Goal: Task Accomplishment & Management: Manage account settings

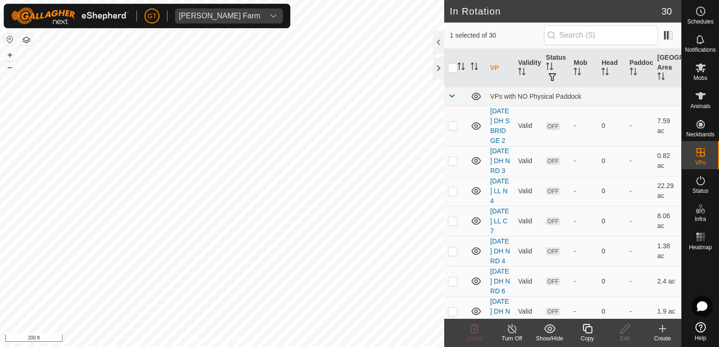
click at [587, 324] on icon at bounding box center [587, 328] width 12 height 11
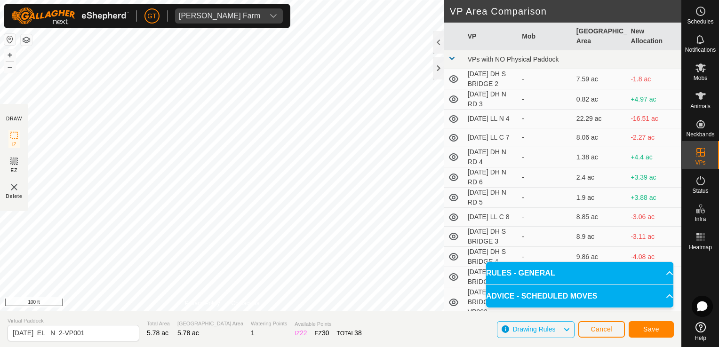
click at [451, 174] on div "DRAW IZ EZ Delete Privacy Policy Contact Us + – ⇧ i 100 ft VP Area Comparison V…" at bounding box center [340, 155] width 681 height 311
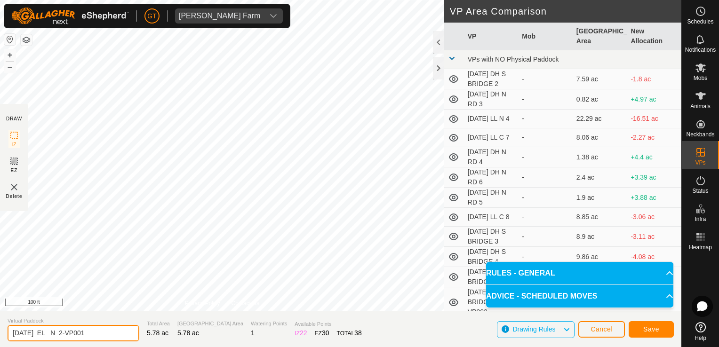
drag, startPoint x: 105, startPoint y: 332, endPoint x: 113, endPoint y: 329, distance: 8.5
click at [107, 332] on input "[DATE] EL N 2-VP001" at bounding box center [74, 333] width 132 height 16
type input "[DATE] EL N 3"
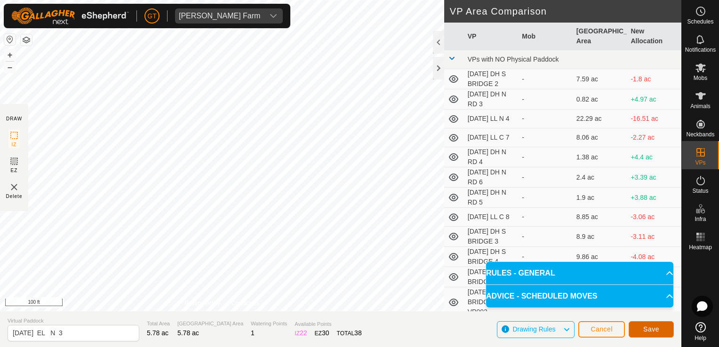
click at [652, 330] on span "Save" at bounding box center [651, 329] width 16 height 8
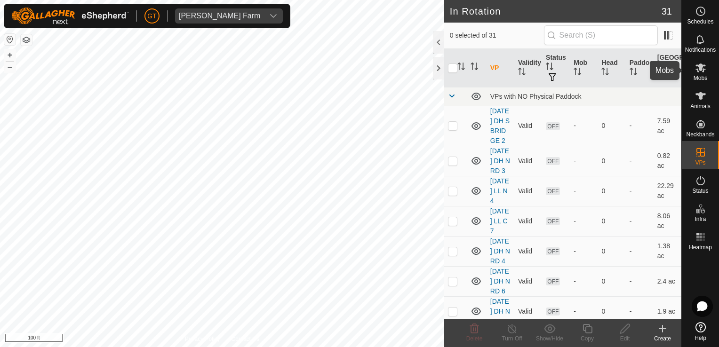
click at [692, 66] on es-mob-svg-icon at bounding box center [700, 67] width 17 height 15
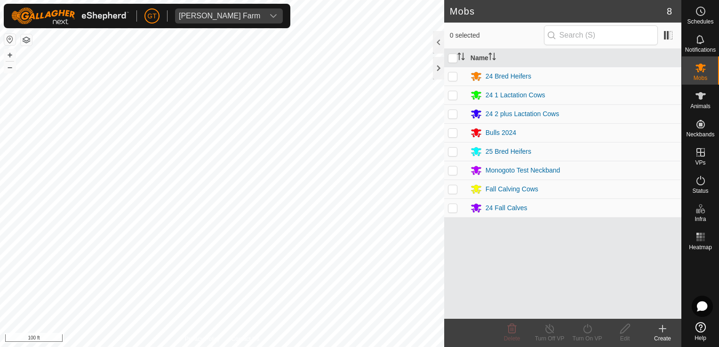
click at [454, 78] on p-checkbox at bounding box center [452, 76] width 9 height 8
checkbox input "true"
click at [583, 327] on icon at bounding box center [587, 328] width 12 height 11
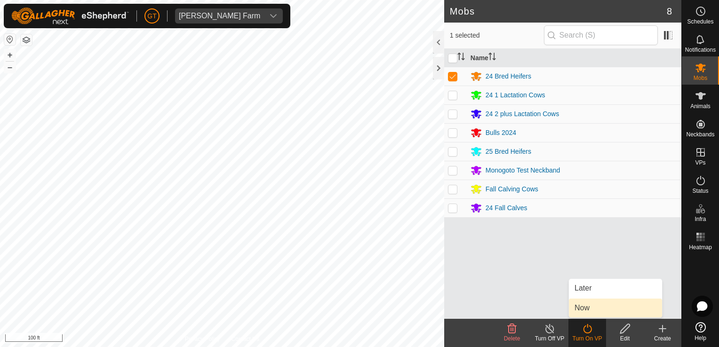
click at [587, 311] on link "Now" at bounding box center [615, 308] width 93 height 19
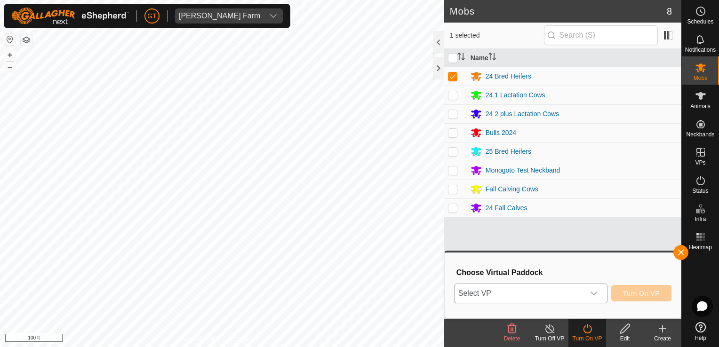
click at [597, 292] on icon "dropdown trigger" at bounding box center [593, 294] width 7 height 4
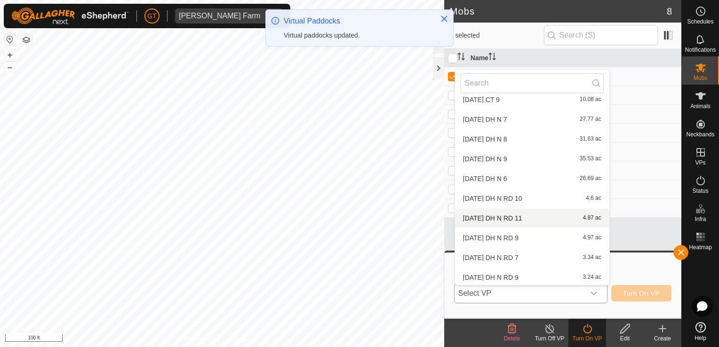
scroll to position [445, 0]
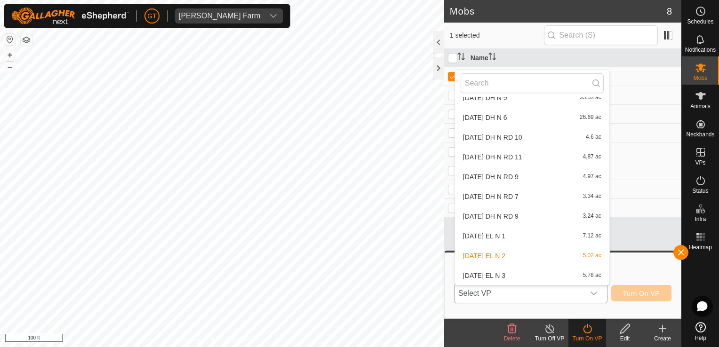
click at [541, 276] on li "2025-08-13 EL N 3 5.78 ac" at bounding box center [532, 275] width 154 height 19
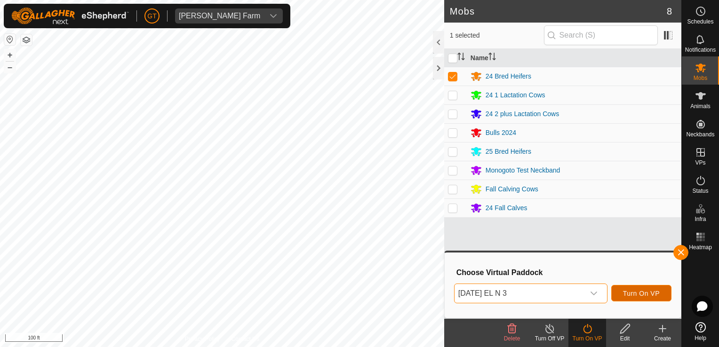
click at [650, 290] on span "Turn On VP" at bounding box center [641, 294] width 37 height 8
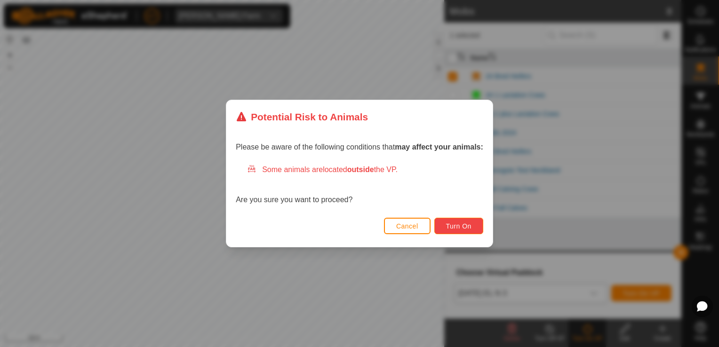
click at [461, 226] on span "Turn On" at bounding box center [458, 226] width 25 height 8
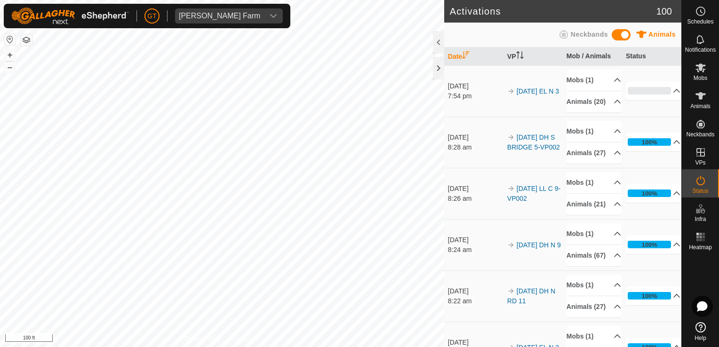
click at [448, 87] on div "Activations 100 Animals Neckbands Date VP Mob / Animals Status 19 Aug 2025 7:54…" at bounding box center [340, 173] width 681 height 347
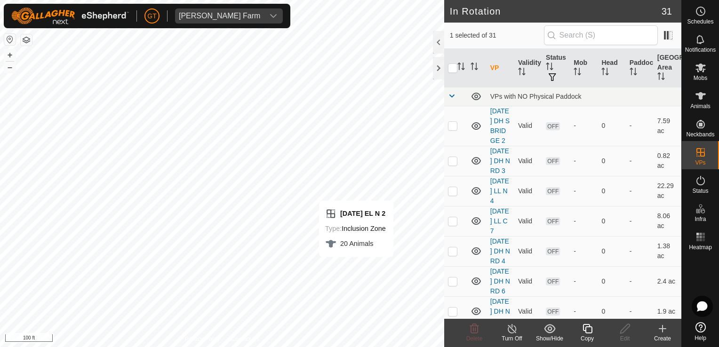
checkbox input "false"
checkbox input "true"
checkbox input "false"
click at [475, 328] on icon at bounding box center [474, 328] width 9 height 9
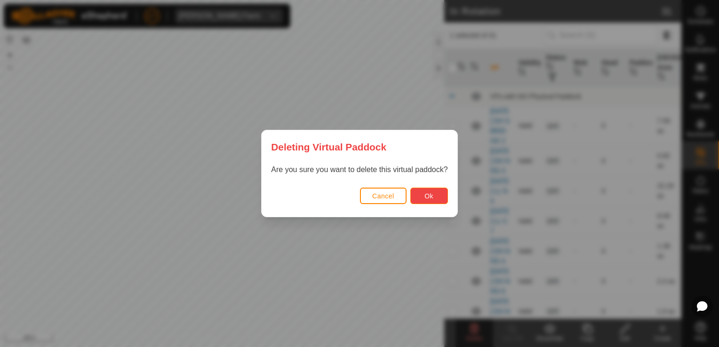
click at [426, 193] on span "Ok" at bounding box center [428, 196] width 9 height 8
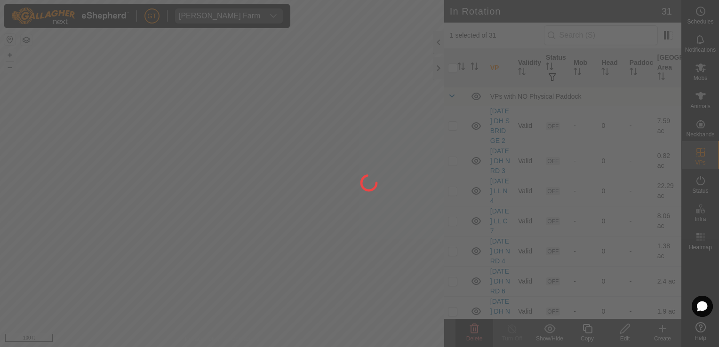
checkbox input "false"
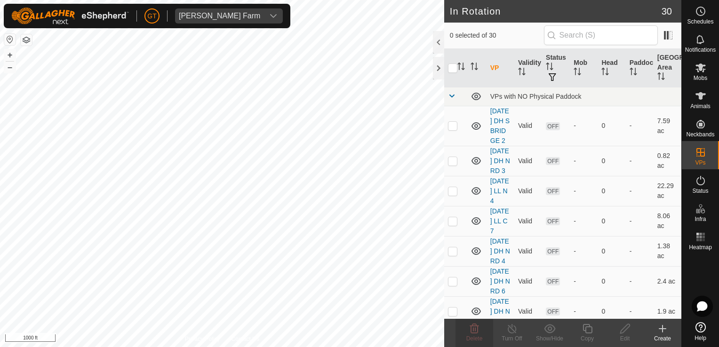
click at [191, 347] on html "GT Thoren Farm Schedules Notifications Mobs Animals Neckbands VPs Status Infra …" at bounding box center [359, 173] width 719 height 347
click at [85, 347] on html "GT Thoren Farm Schedules Notifications Mobs Animals Neckbands VPs Status Infra …" at bounding box center [359, 173] width 719 height 347
click at [0, 325] on html "GT Thoren Farm Schedules Notifications Mobs Animals Neckbands VPs Status Infra …" at bounding box center [359, 173] width 719 height 347
checkbox input "true"
click at [584, 332] on icon at bounding box center [587, 328] width 12 height 11
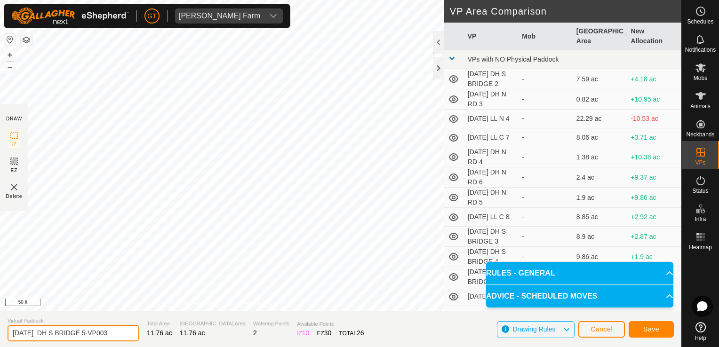
drag, startPoint x: 121, startPoint y: 332, endPoint x: 127, endPoint y: 333, distance: 5.7
click at [127, 333] on input "2025-08-12 DH S BRIDGE 5-VP003" at bounding box center [74, 333] width 132 height 16
type input "2025-08-12 DH S BRIDGE 6"
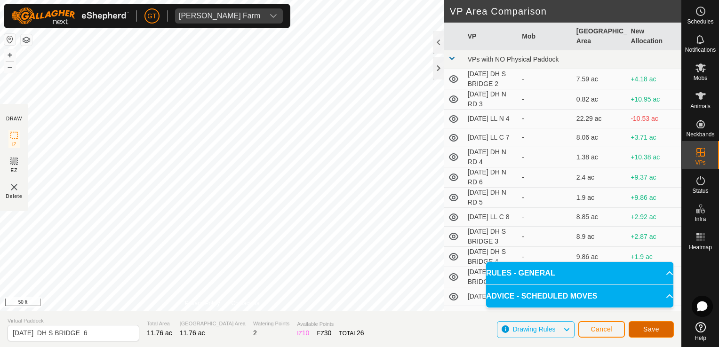
click at [646, 333] on span "Save" at bounding box center [651, 329] width 16 height 8
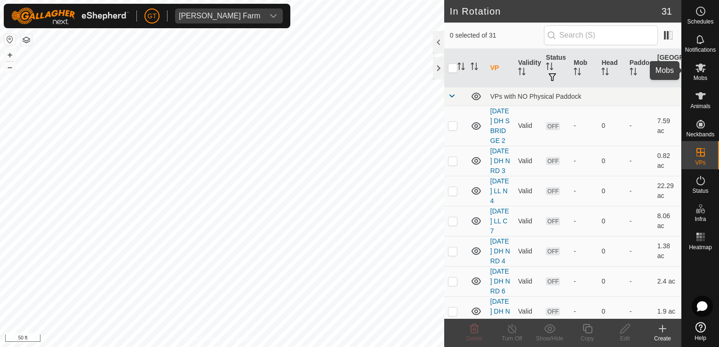
click at [701, 65] on icon at bounding box center [700, 68] width 10 height 9
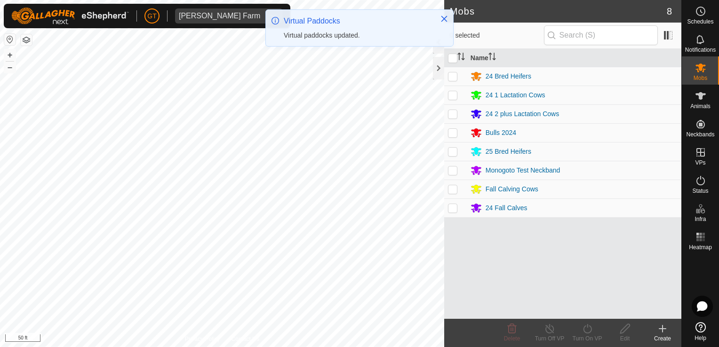
click at [455, 207] on p-checkbox at bounding box center [452, 208] width 9 height 8
checkbox input "true"
click at [583, 328] on icon at bounding box center [587, 328] width 12 height 11
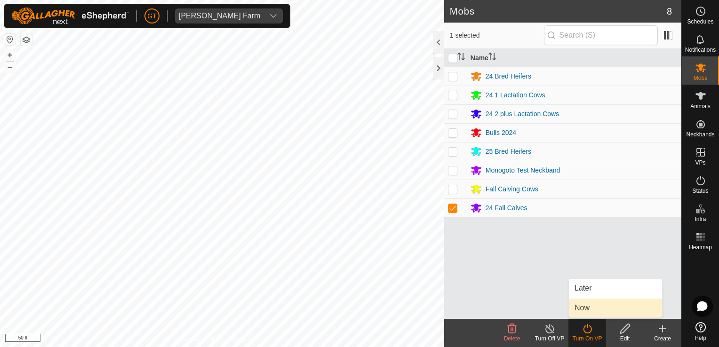
click at [591, 305] on link "Now" at bounding box center [615, 308] width 93 height 19
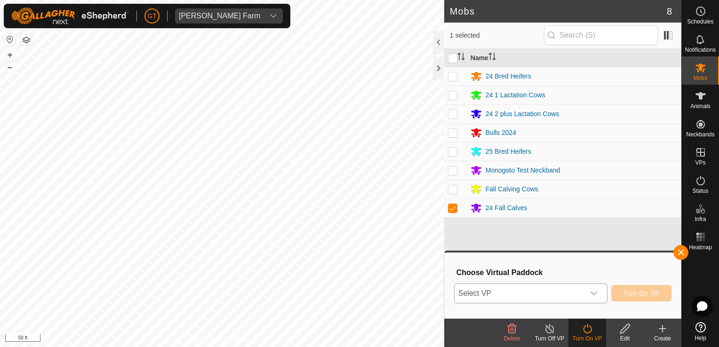
click at [601, 295] on div "dropdown trigger" at bounding box center [593, 293] width 19 height 19
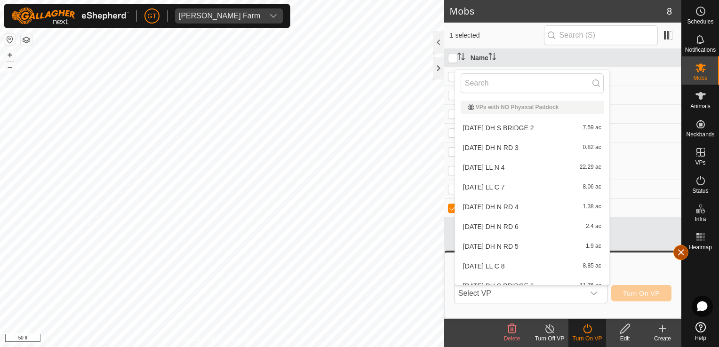
click at [685, 252] on button "button" at bounding box center [680, 252] width 15 height 15
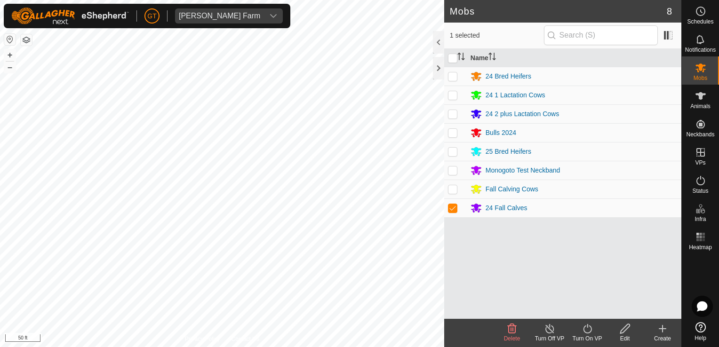
click at [589, 330] on icon at bounding box center [587, 328] width 12 height 11
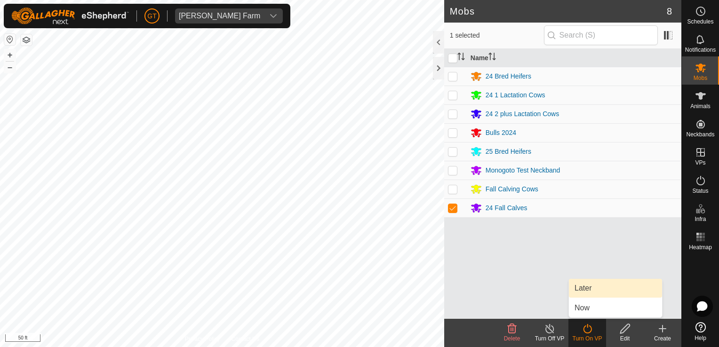
click at [595, 291] on link "Later" at bounding box center [615, 288] width 93 height 19
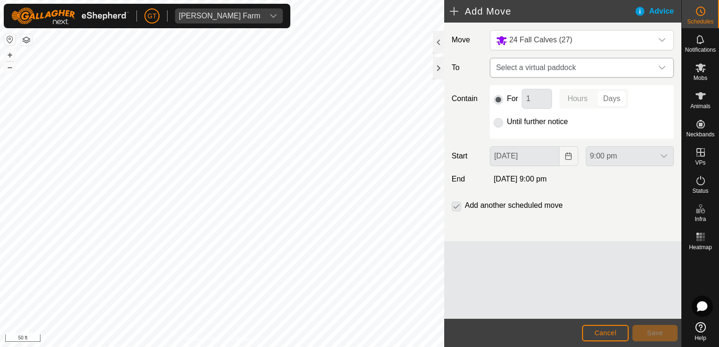
click at [663, 68] on icon "dropdown trigger" at bounding box center [662, 68] width 7 height 4
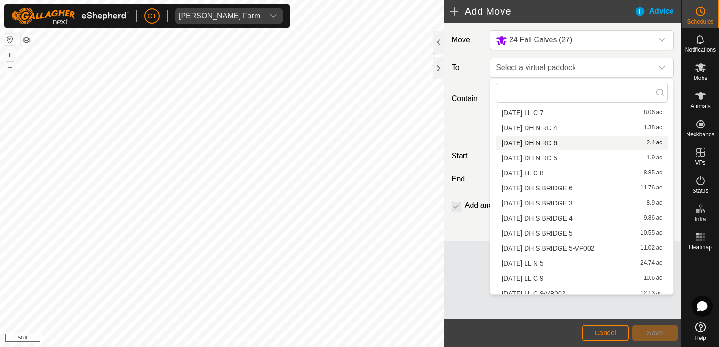
scroll to position [94, 0]
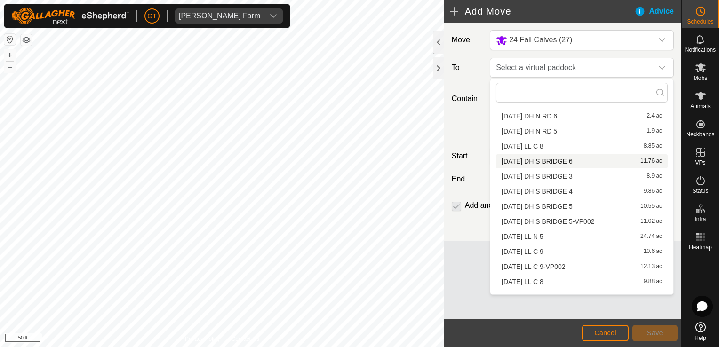
click at [596, 164] on li "2025-08-12 DH S BRIDGE 6 11.76 ac" at bounding box center [582, 161] width 172 height 14
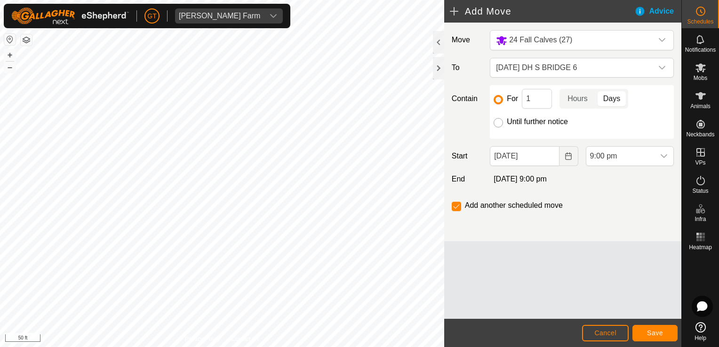
click at [498, 124] on input "Until further notice" at bounding box center [497, 122] width 9 height 9
radio input "true"
checkbox input "false"
click at [664, 155] on icon "dropdown trigger" at bounding box center [664, 156] width 8 height 8
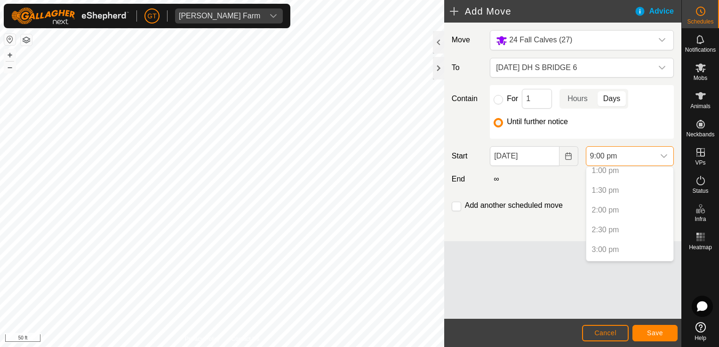
scroll to position [519, 0]
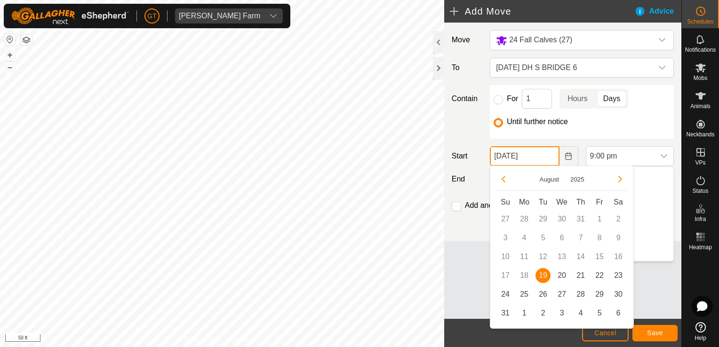
click at [546, 160] on input "19 Aug, 2025" at bounding box center [524, 156] width 69 height 20
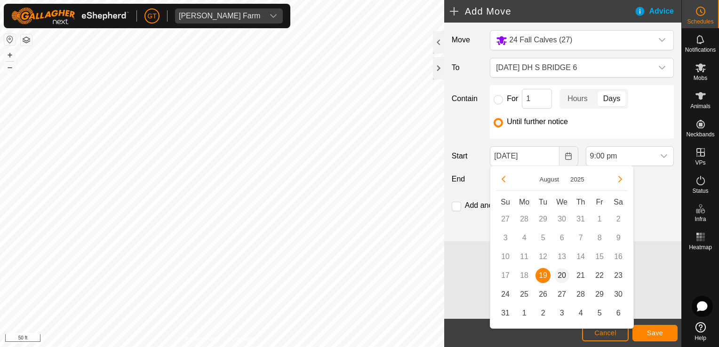
click at [563, 276] on span "20" at bounding box center [561, 275] width 15 height 15
type input "20 Aug, 2025"
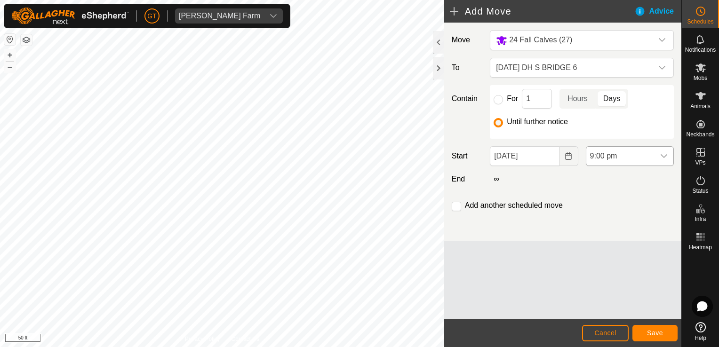
click at [615, 157] on span "9:00 pm" at bounding box center [620, 156] width 68 height 19
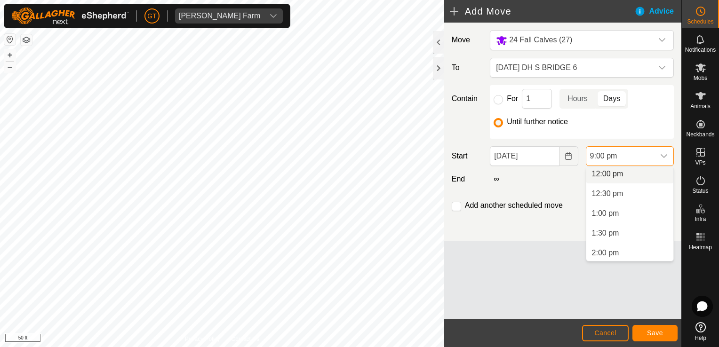
scroll to position [474, 0]
click at [603, 176] on li "12:00 pm" at bounding box center [629, 176] width 87 height 19
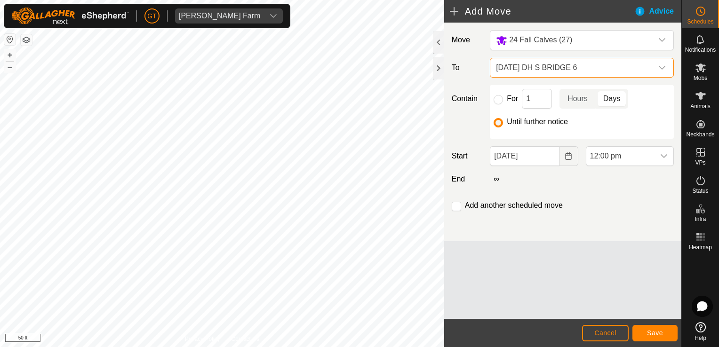
click at [621, 69] on span "2025-08-12 DH S BRIDGE 6" at bounding box center [572, 67] width 160 height 19
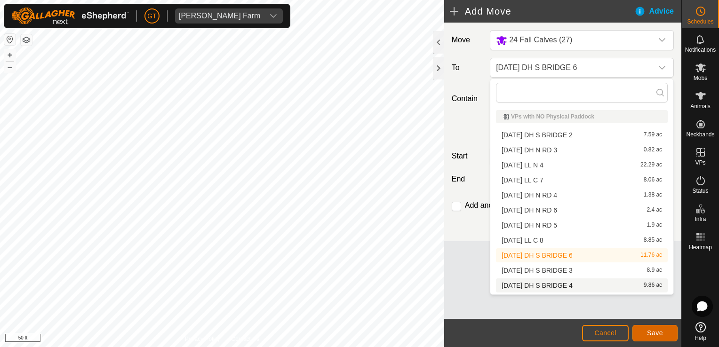
click at [644, 337] on button "Save" at bounding box center [654, 333] width 45 height 16
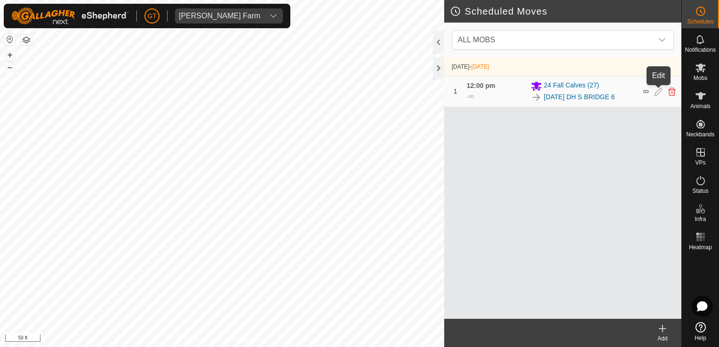
click at [659, 94] on icon at bounding box center [658, 91] width 8 height 8
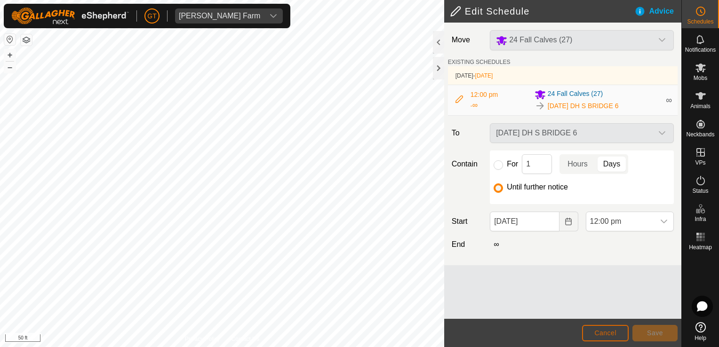
click at [601, 327] on button "Cancel" at bounding box center [605, 333] width 47 height 16
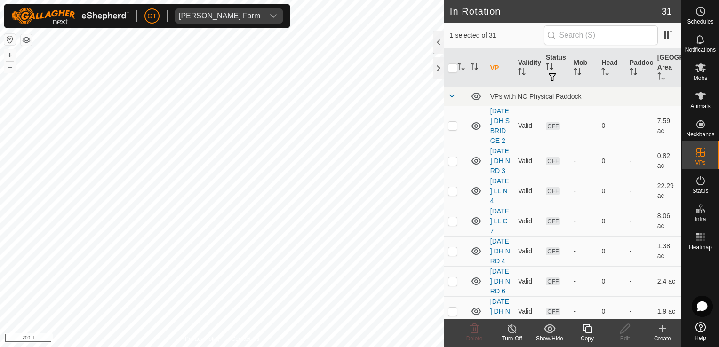
click at [593, 328] on copy-svg-icon at bounding box center [587, 328] width 38 height 11
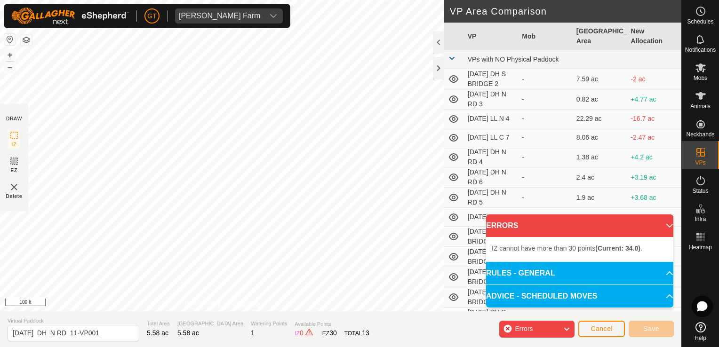
click at [381, 321] on div "DRAW IZ EZ Delete Privacy Policy Contact Us IZ interior angle must be larger th…" at bounding box center [340, 173] width 681 height 347
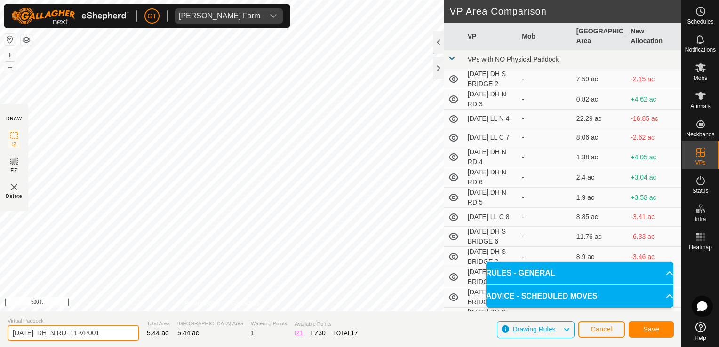
click at [120, 337] on input "2025-08-13 DH N RD 11-VP001" at bounding box center [74, 333] width 132 height 16
type input "2025-08-13 DH N RD 12"
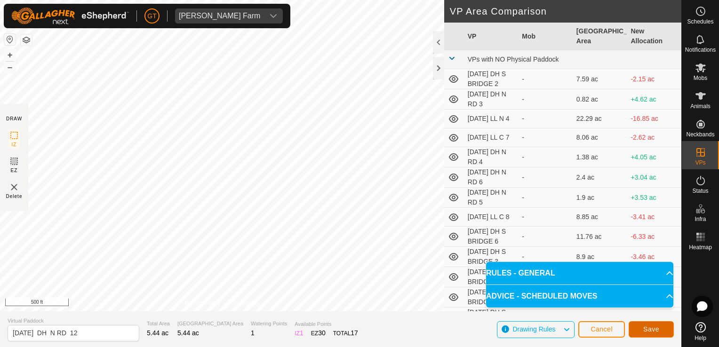
click at [658, 331] on span "Save" at bounding box center [651, 329] width 16 height 8
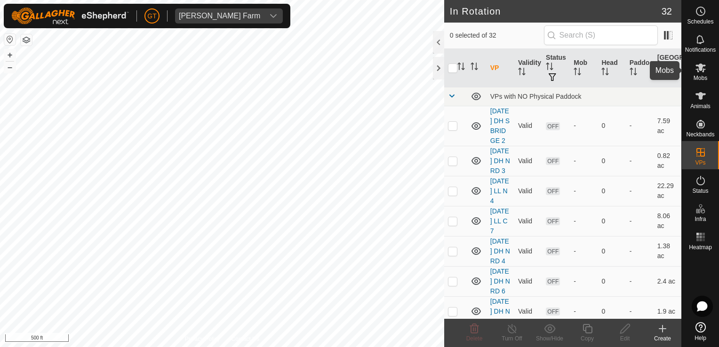
click at [700, 64] on icon at bounding box center [700, 68] width 10 height 9
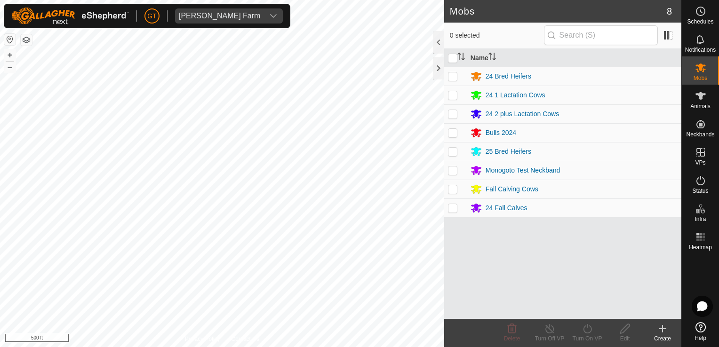
click at [449, 193] on td at bounding box center [455, 189] width 23 height 19
checkbox input "true"
click at [586, 328] on icon at bounding box center [587, 328] width 12 height 11
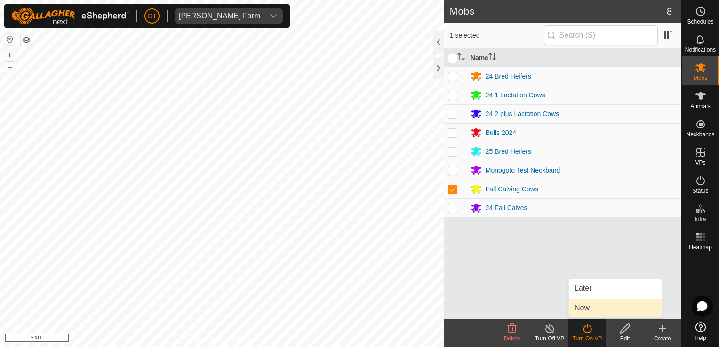
click at [593, 313] on link "Now" at bounding box center [615, 308] width 93 height 19
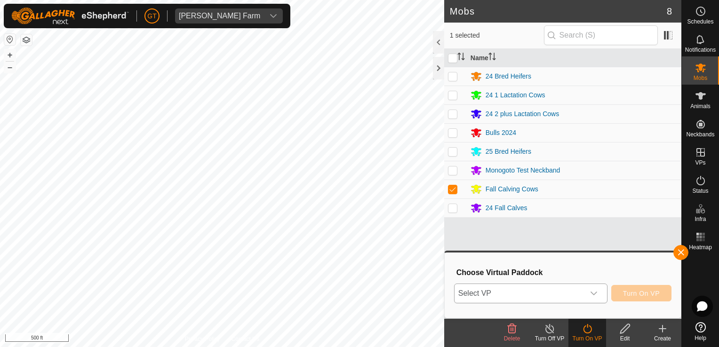
click at [596, 292] on icon "dropdown trigger" at bounding box center [594, 294] width 8 height 8
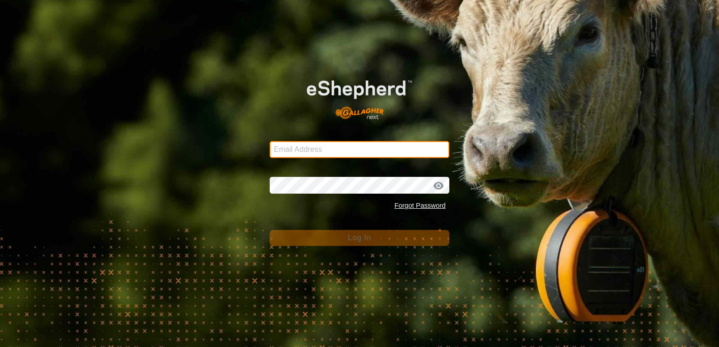
type input "gt5779b@gmail.com"
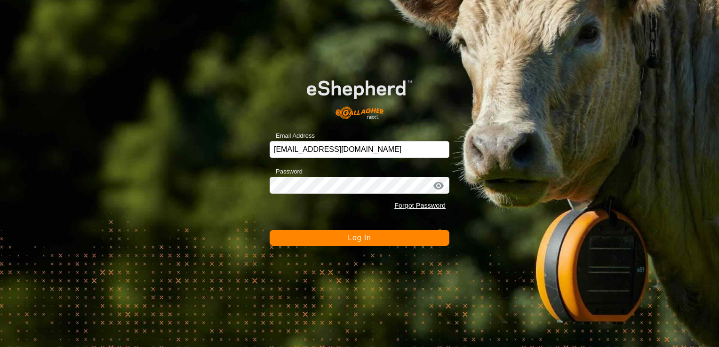
click at [430, 236] on button "Log In" at bounding box center [360, 238] width 180 height 16
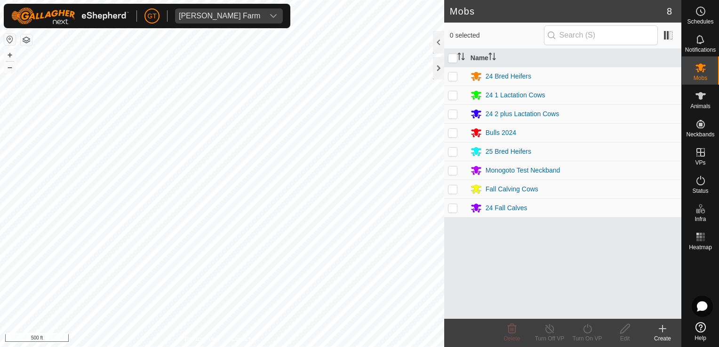
click at [455, 187] on p-checkbox at bounding box center [452, 189] width 9 height 8
checkbox input "true"
click at [585, 328] on icon at bounding box center [587, 328] width 12 height 11
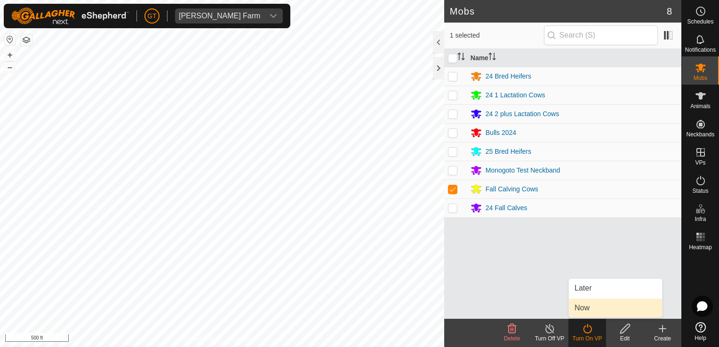
click at [593, 306] on link "Now" at bounding box center [615, 308] width 93 height 19
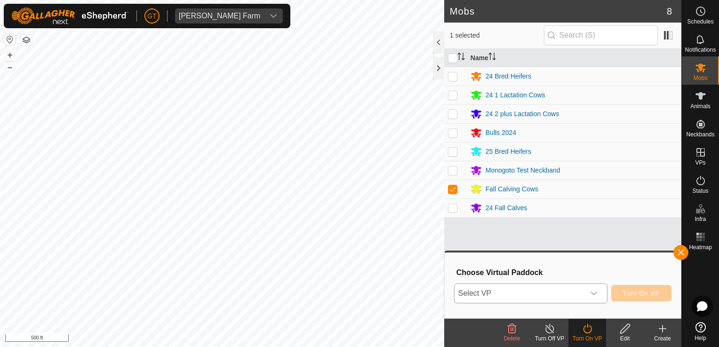
click at [601, 289] on div "dropdown trigger" at bounding box center [593, 293] width 19 height 19
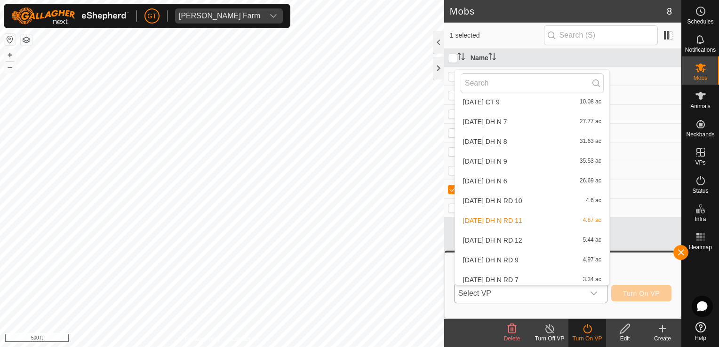
scroll to position [465, 0]
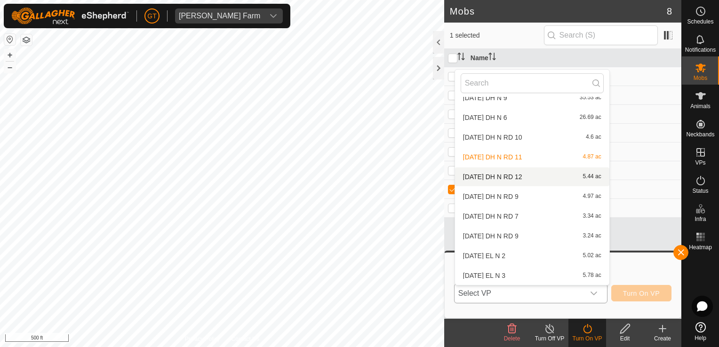
click at [539, 175] on li "2025-08-13 DH N RD 12 5.44 ac" at bounding box center [532, 176] width 154 height 19
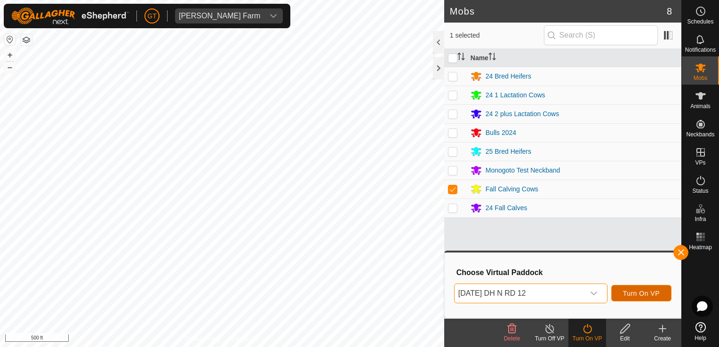
click at [634, 287] on button "Turn On VP" at bounding box center [641, 293] width 60 height 16
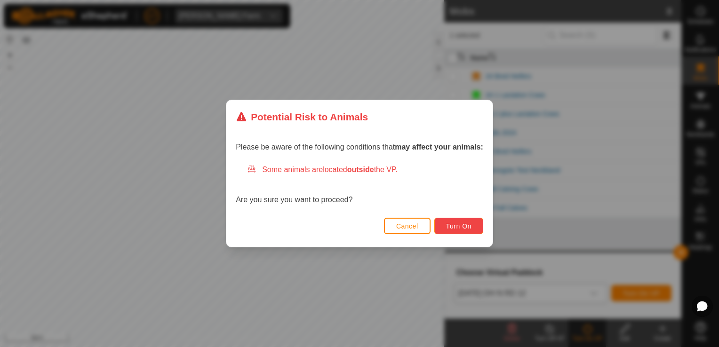
click at [456, 225] on span "Turn On" at bounding box center [458, 226] width 25 height 8
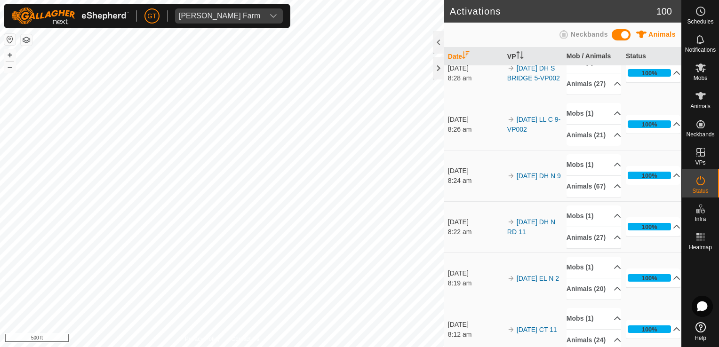
scroll to position [141, 0]
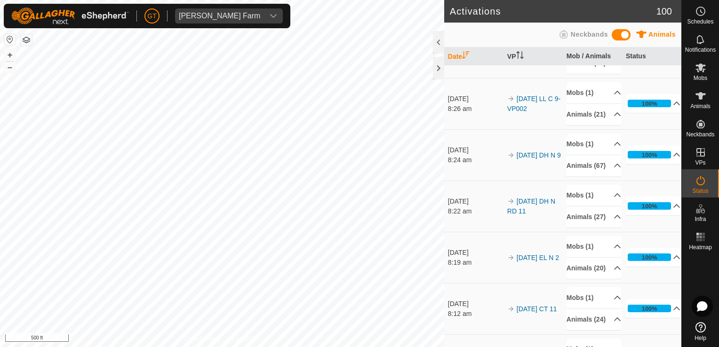
drag, startPoint x: 489, startPoint y: 144, endPoint x: 500, endPoint y: 234, distance: 90.5
drag, startPoint x: 500, startPoint y: 234, endPoint x: 521, endPoint y: 76, distance: 160.0
click at [521, 61] on link "[DATE] DH S BRIDGE 5-VP002" at bounding box center [533, 52] width 53 height 17
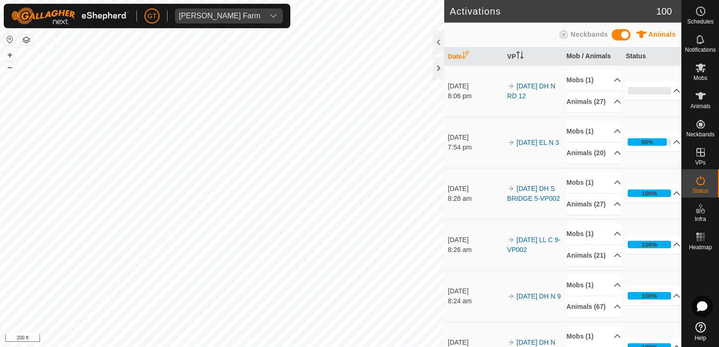
click at [479, 301] on div "Activations 100 Animals Neckbands Date VP Mob / Animals Status 19 Aug 2025 8:06…" at bounding box center [340, 173] width 681 height 347
click at [467, 347] on html "GT Thoren Farm Schedules Notifications Mobs Animals Neckbands VPs Status Infra …" at bounding box center [359, 173] width 719 height 347
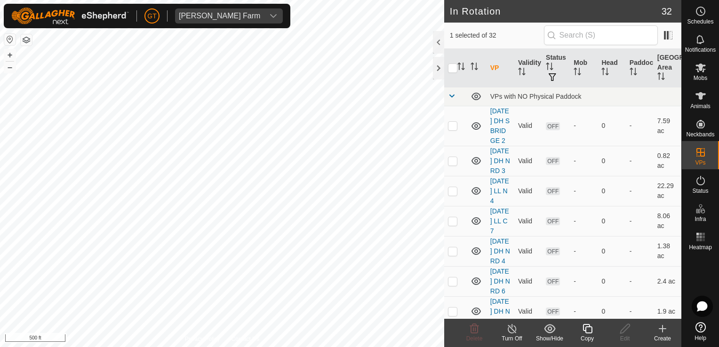
click at [586, 322] on div "Copy" at bounding box center [587, 333] width 38 height 28
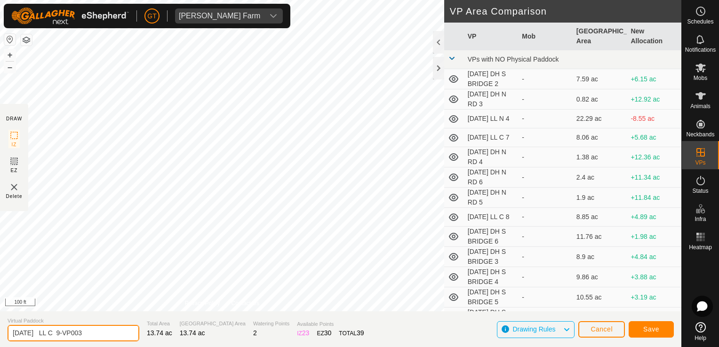
click at [122, 331] on input "2025-08-13 LL C 9-VP003" at bounding box center [74, 333] width 132 height 16
type input "2025-08-13 LL C 9-VP004"
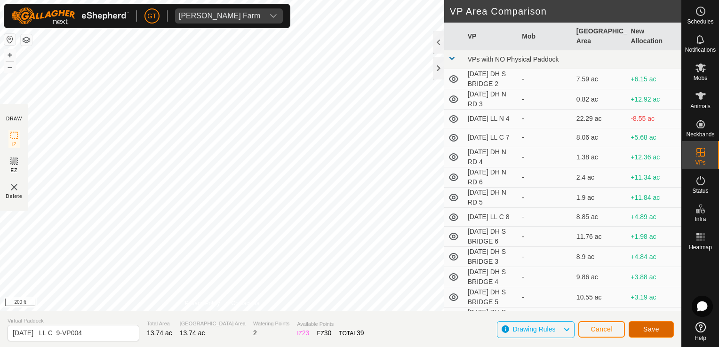
click at [642, 328] on button "Save" at bounding box center [650, 329] width 45 height 16
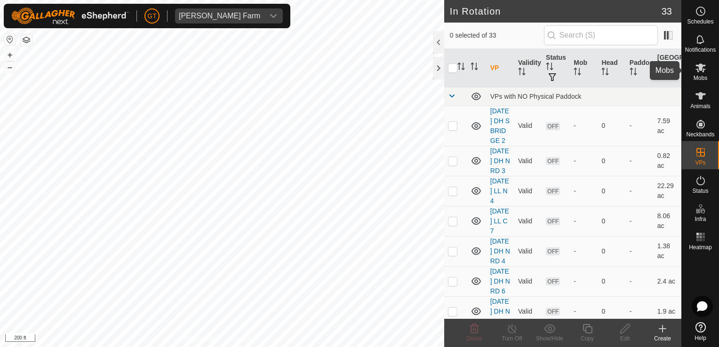
click at [702, 67] on icon at bounding box center [700, 67] width 11 height 11
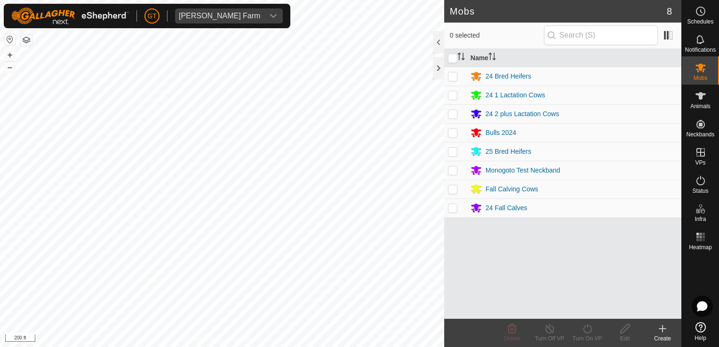
click at [452, 96] on p-checkbox at bounding box center [452, 95] width 9 height 8
checkbox input "true"
click at [585, 328] on icon at bounding box center [587, 328] width 12 height 11
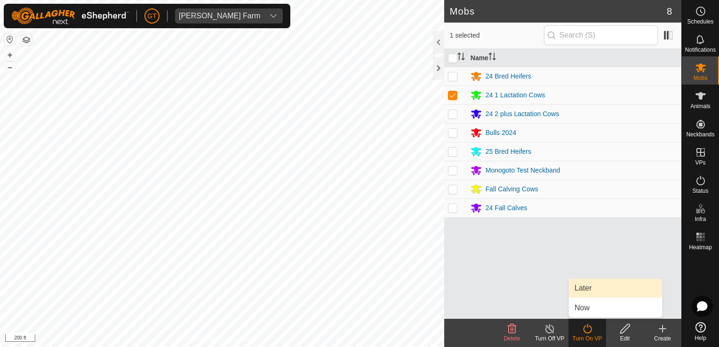
click at [581, 290] on link "Later" at bounding box center [615, 288] width 93 height 19
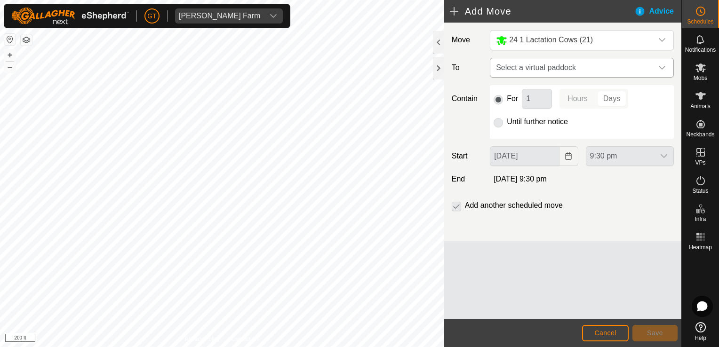
click at [661, 67] on icon "dropdown trigger" at bounding box center [662, 68] width 8 height 8
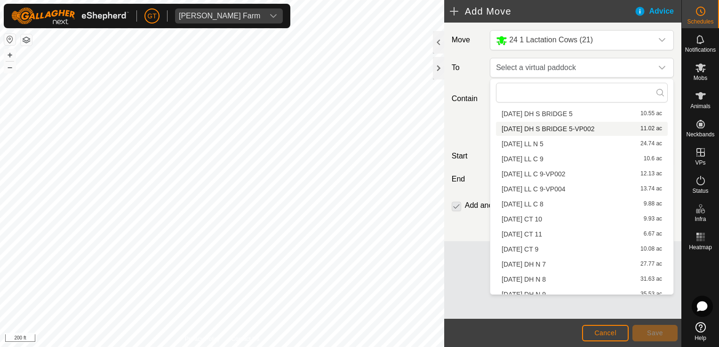
scroll to position [188, 0]
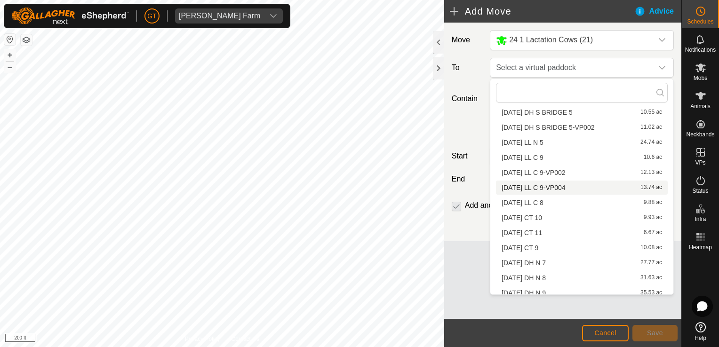
click at [572, 185] on li "2025-08-13 LL C 9-VP004 13.74 ac" at bounding box center [582, 188] width 172 height 14
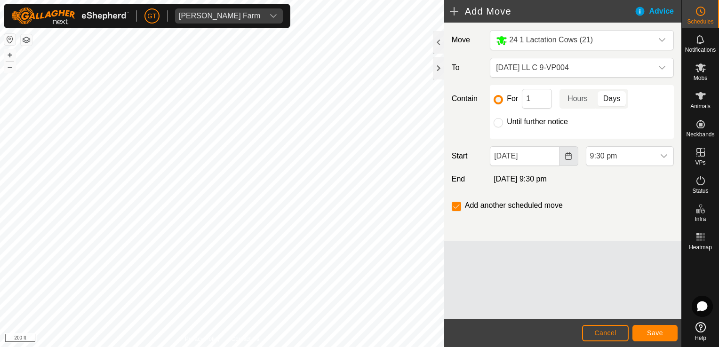
click at [567, 152] on icon "Choose Date" at bounding box center [568, 156] width 8 height 8
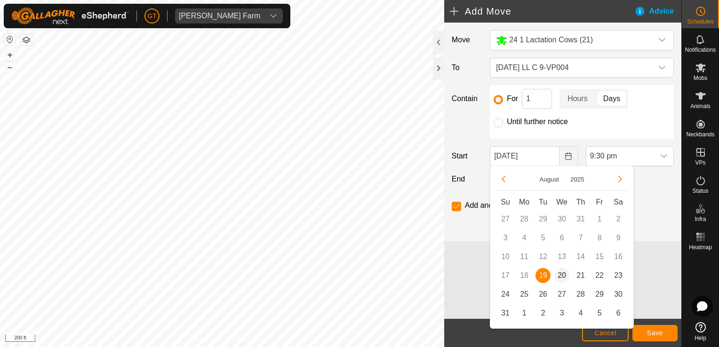
click at [565, 274] on span "20" at bounding box center [561, 275] width 15 height 15
type input "20 Aug, 2025"
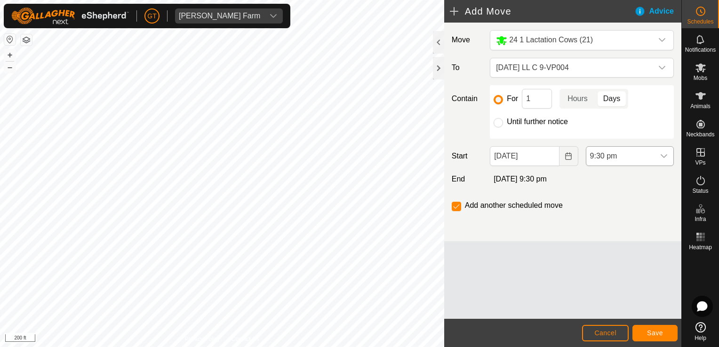
click at [662, 153] on icon "dropdown trigger" at bounding box center [664, 156] width 8 height 8
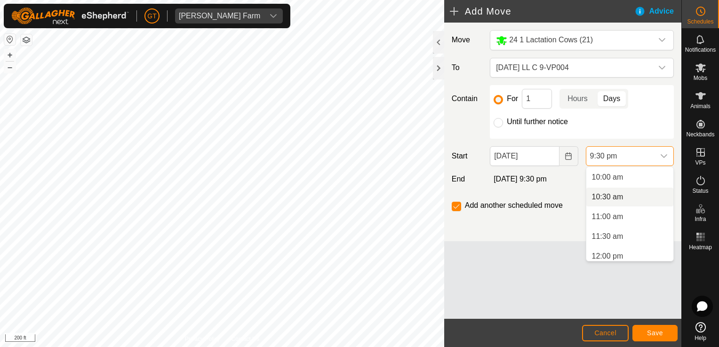
scroll to position [441, 0]
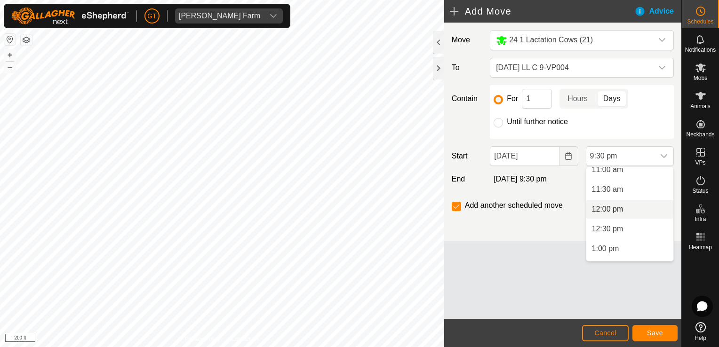
click at [627, 214] on li "12:00 pm" at bounding box center [629, 209] width 87 height 19
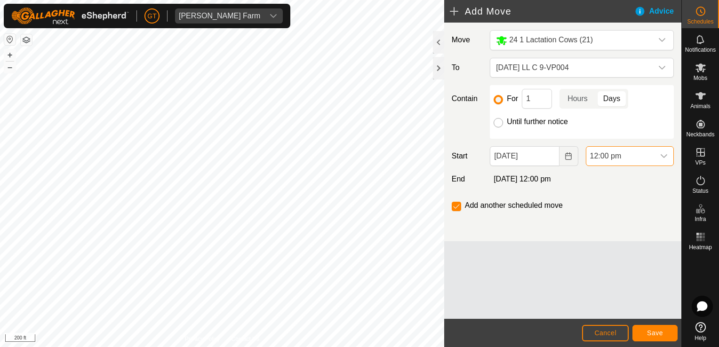
click at [498, 120] on input "Until further notice" at bounding box center [497, 122] width 9 height 9
radio input "true"
checkbox input "false"
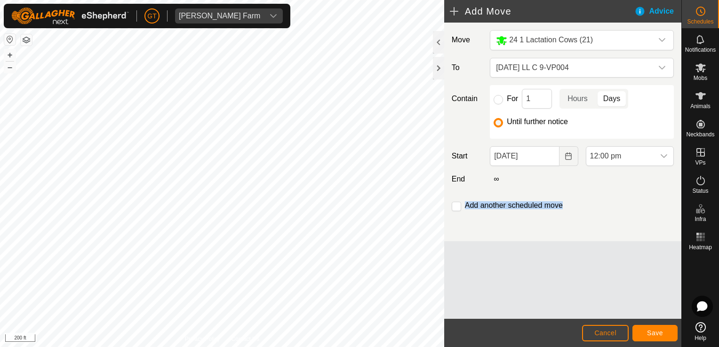
drag, startPoint x: 592, startPoint y: 187, endPoint x: 625, endPoint y: 240, distance: 62.4
click at [625, 240] on div "Move 24 1 Lactation Cows (21) To 2025-08-13 LL C 9-VP004 Contain For 1 Hours Da…" at bounding box center [562, 132] width 237 height 219
click at [667, 332] on button "Save" at bounding box center [654, 333] width 45 height 16
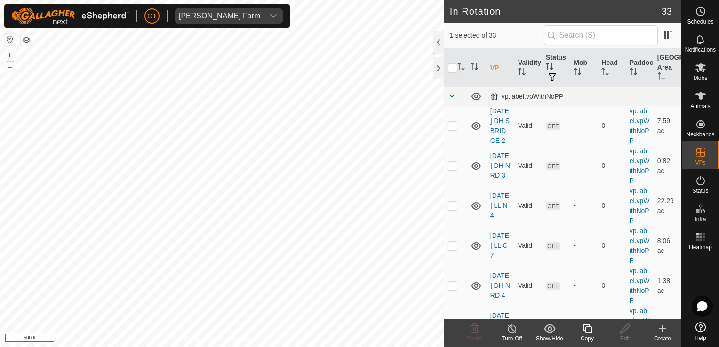
click at [589, 325] on icon at bounding box center [587, 328] width 12 height 11
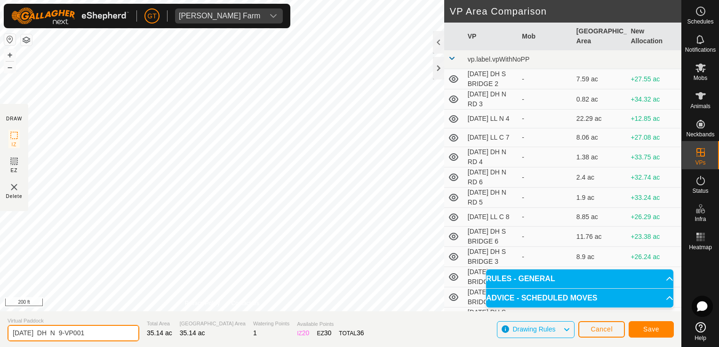
click at [107, 330] on input "2025-08-13 DH N 9-VP001" at bounding box center [74, 333] width 132 height 16
type input "2025-08-13 DH N 9-VP002"
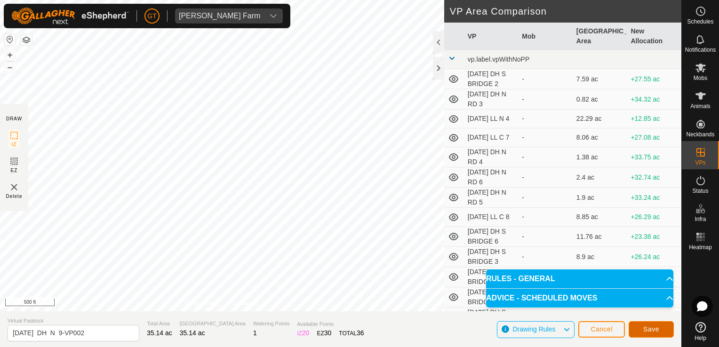
click at [659, 331] on button "Save" at bounding box center [650, 329] width 45 height 16
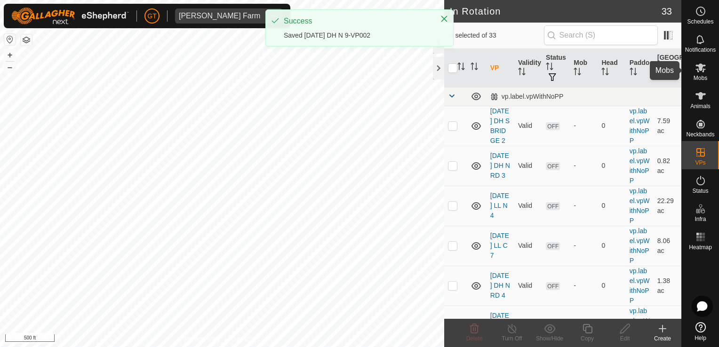
click at [699, 68] on icon at bounding box center [700, 68] width 10 height 9
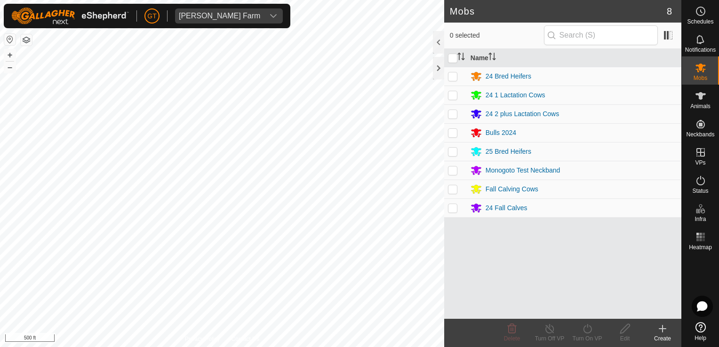
click at [454, 116] on p-checkbox at bounding box center [452, 114] width 9 height 8
checkbox input "true"
click at [587, 329] on icon at bounding box center [587, 328] width 12 height 11
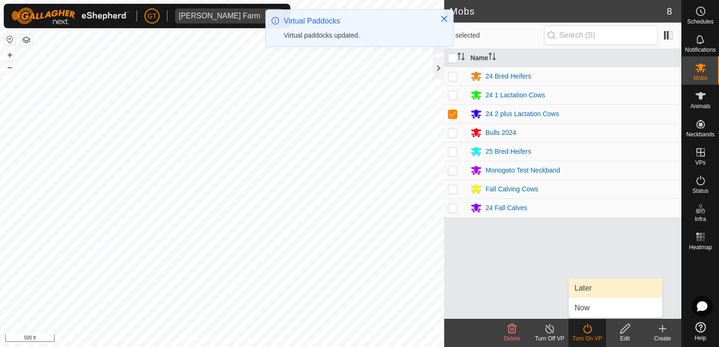
click at [582, 293] on link "Later" at bounding box center [615, 288] width 93 height 19
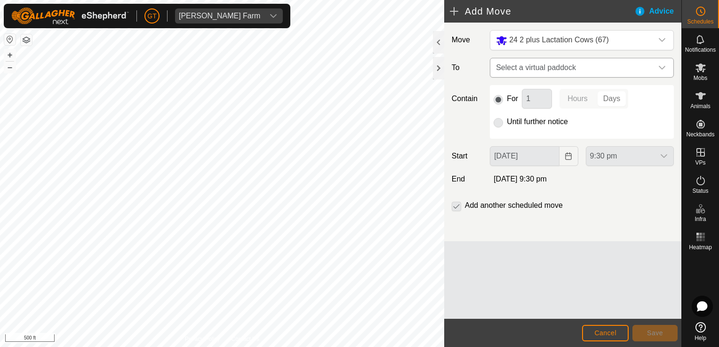
click at [666, 67] on div "dropdown trigger" at bounding box center [661, 67] width 19 height 19
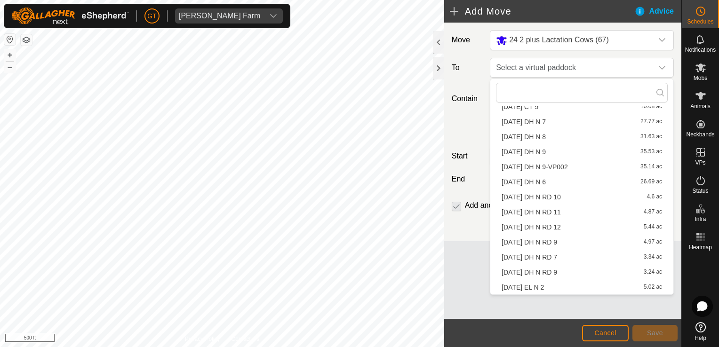
scroll to position [344, 0]
click at [572, 153] on li "2025-08-13 DH N 9-VP002 35.14 ac" at bounding box center [582, 152] width 172 height 14
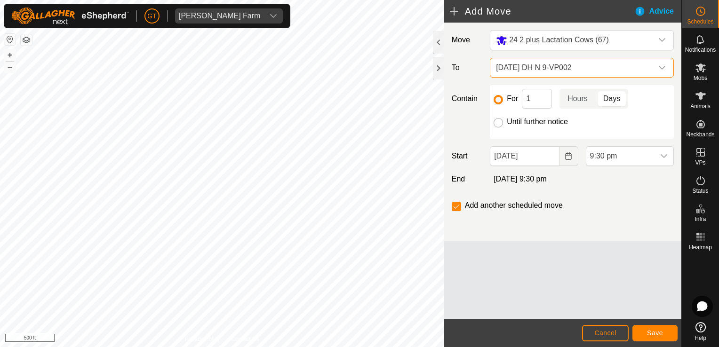
click at [499, 121] on input "Until further notice" at bounding box center [497, 122] width 9 height 9
radio input "true"
checkbox input "false"
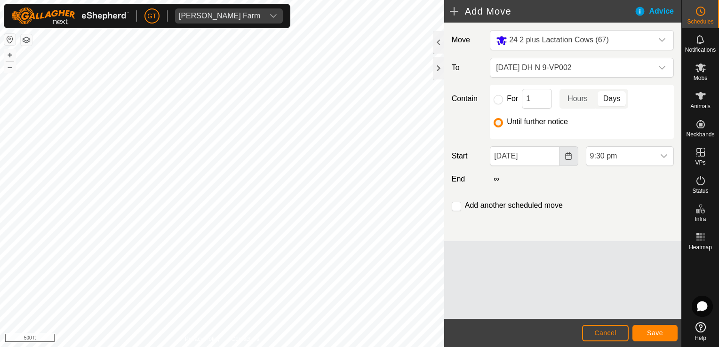
click at [571, 153] on icon "Choose Date" at bounding box center [568, 156] width 6 height 8
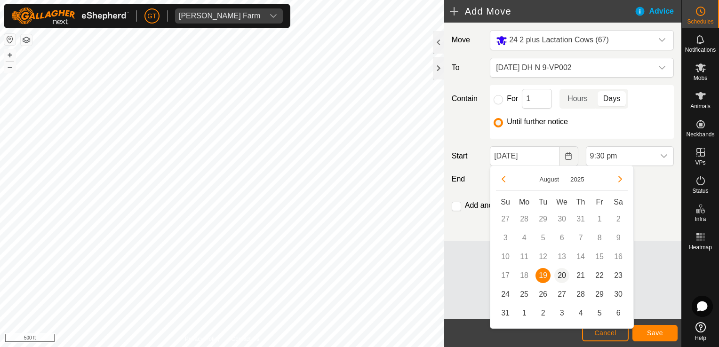
click at [561, 273] on span "20" at bounding box center [561, 275] width 15 height 15
type input "20 Aug, 2025"
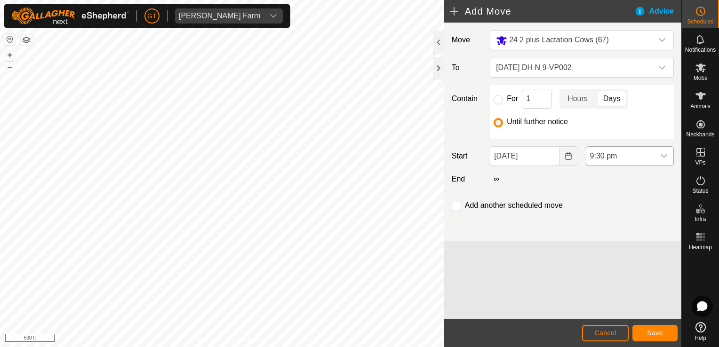
click at [661, 159] on icon "dropdown trigger" at bounding box center [664, 156] width 8 height 8
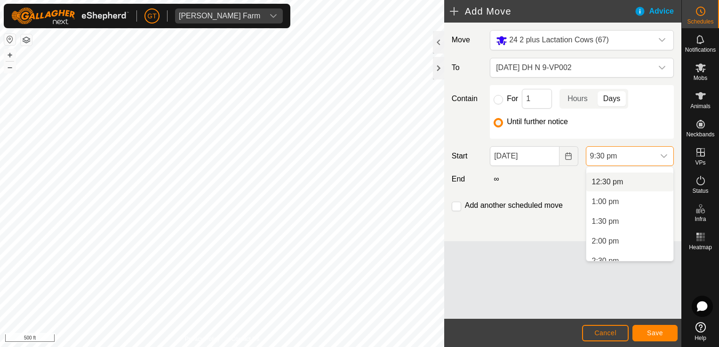
scroll to position [441, 0]
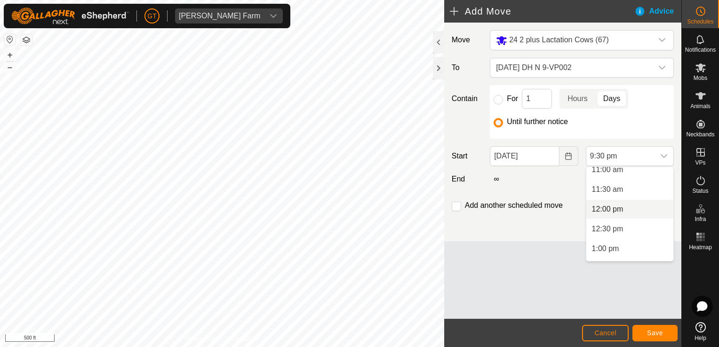
click at [616, 206] on li "12:00 pm" at bounding box center [629, 209] width 87 height 19
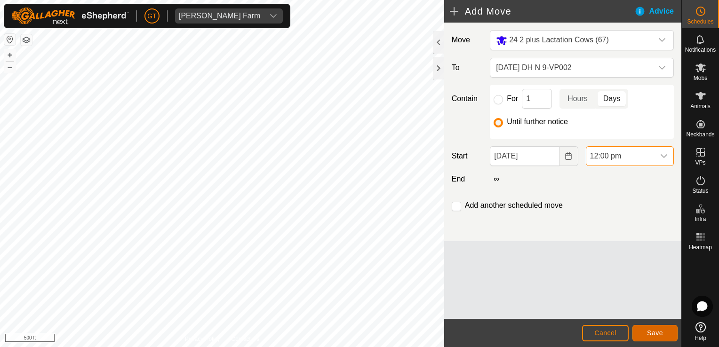
click at [667, 332] on button "Save" at bounding box center [654, 333] width 45 height 16
